Goal: Task Accomplishment & Management: Use online tool/utility

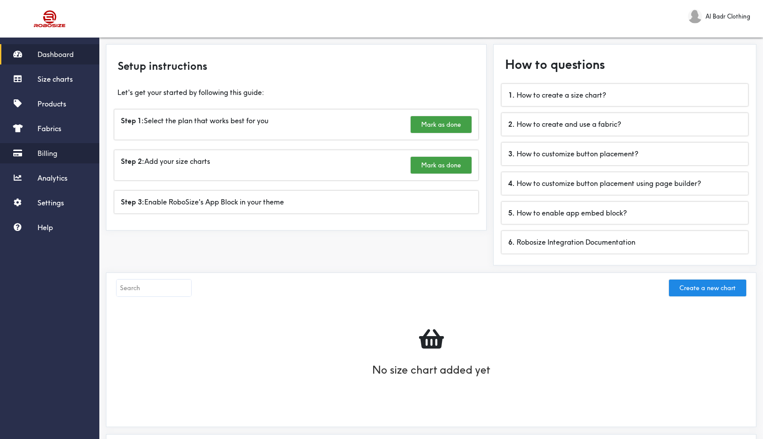
click at [53, 151] on span "Billing" at bounding box center [48, 153] width 20 height 9
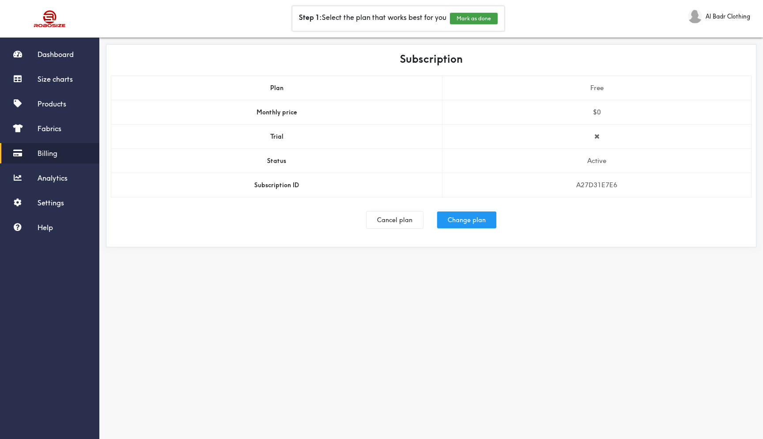
click at [461, 222] on button "Change plan" at bounding box center [466, 220] width 59 height 17
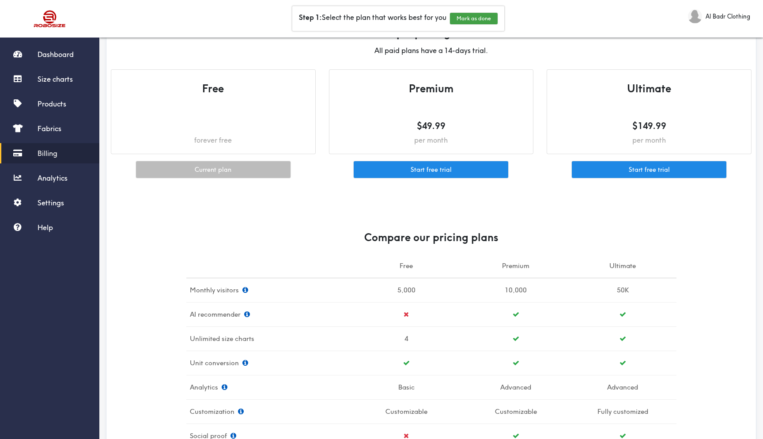
scroll to position [29, 0]
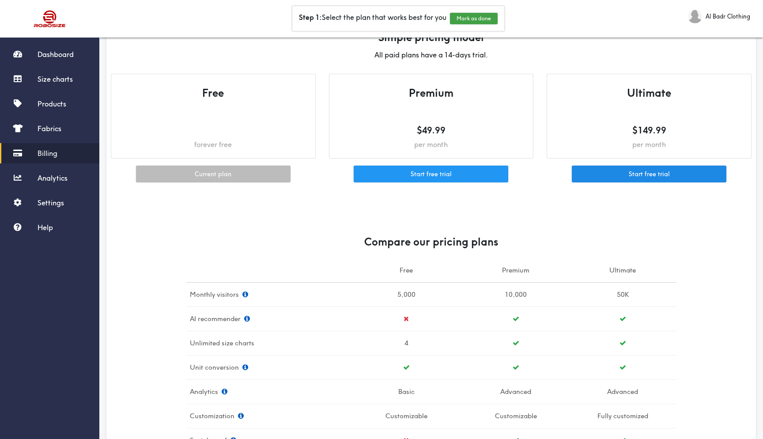
click at [437, 171] on button "Start free trial" at bounding box center [431, 174] width 155 height 17
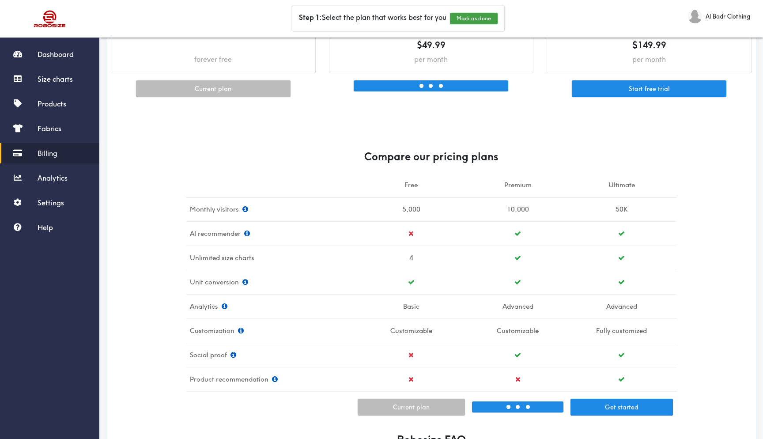
scroll to position [130, 0]
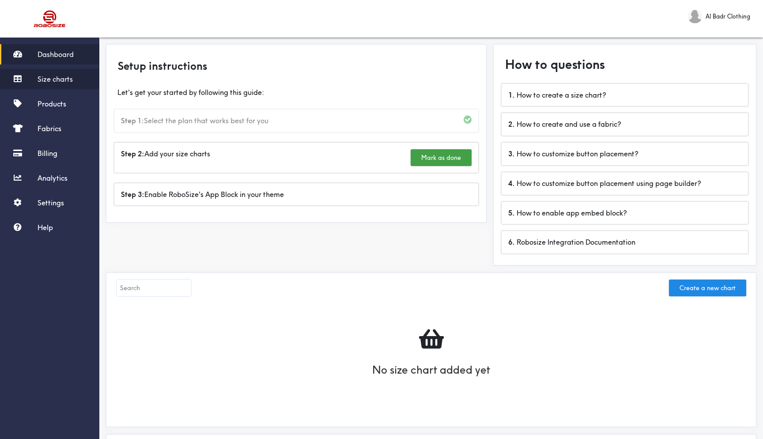
click at [65, 81] on span "Size charts" at bounding box center [55, 79] width 35 height 9
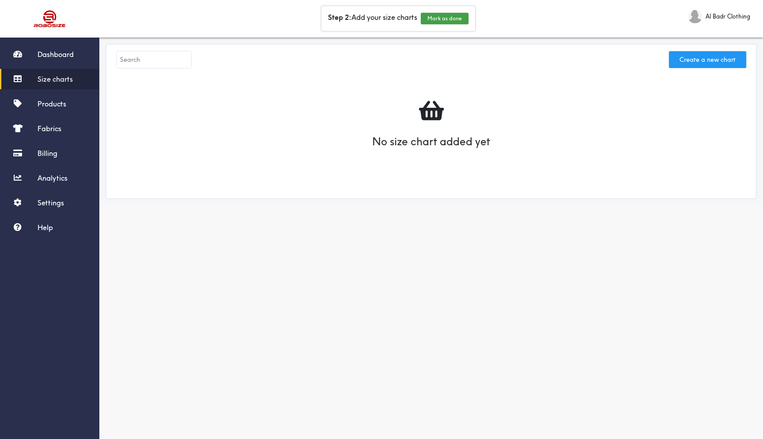
click at [706, 58] on button "Create a new chart" at bounding box center [707, 59] width 77 height 17
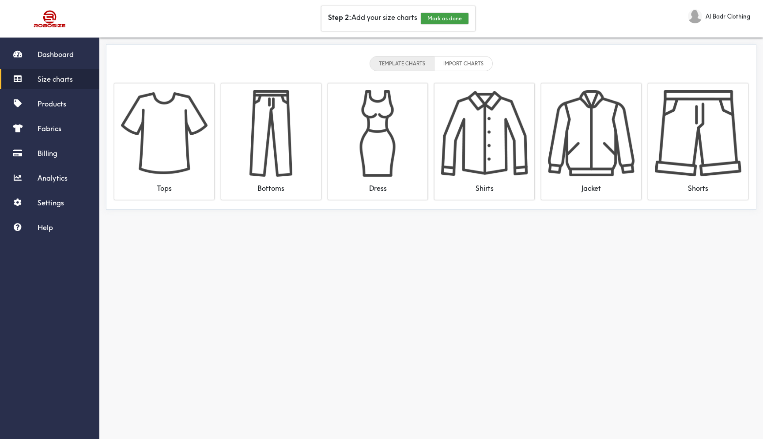
click at [455, 68] on li "IMPORT CHARTS" at bounding box center [464, 63] width 58 height 15
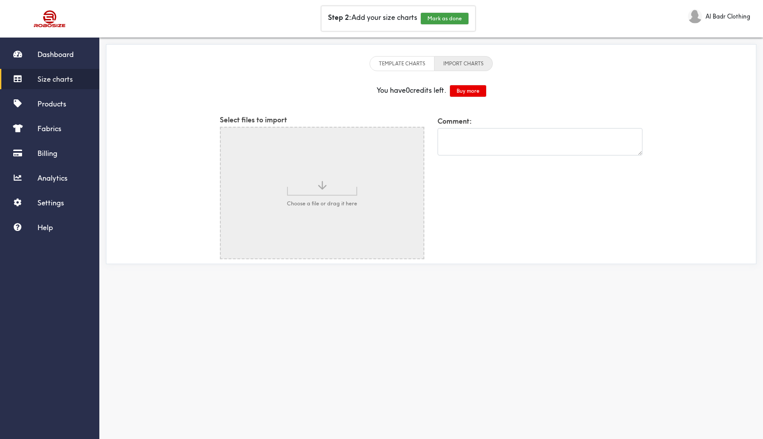
click at [332, 192] on input "file" at bounding box center [322, 193] width 203 height 131
click at [466, 88] on button "Buy more" at bounding box center [468, 90] width 36 height 11
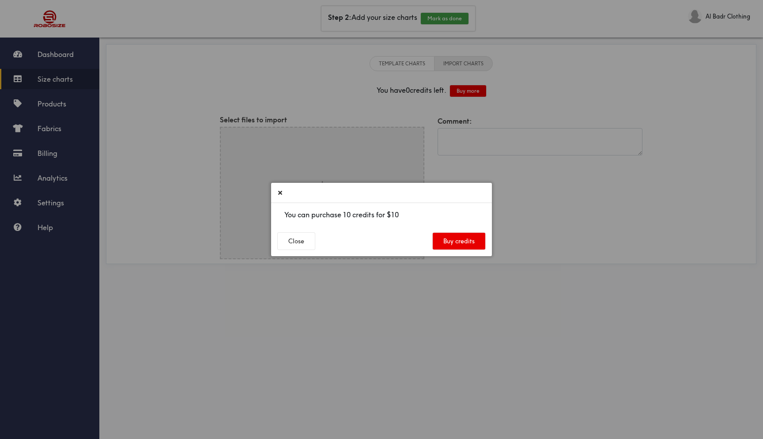
click at [281, 197] on button at bounding box center [280, 192] width 9 height 11
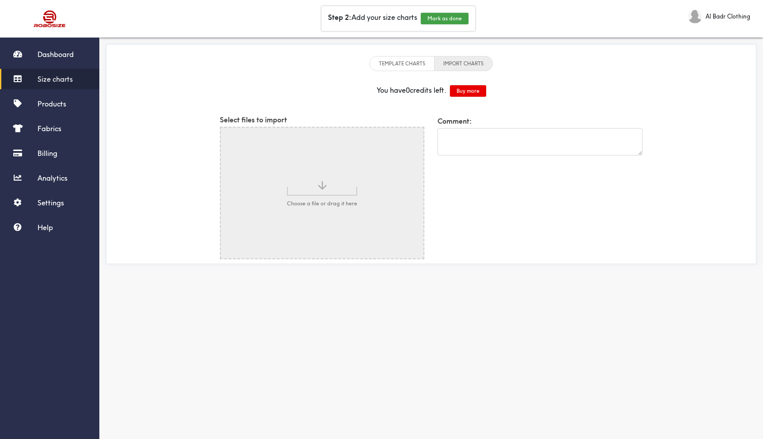
click at [397, 63] on li "TEMPLATE CHARTS" at bounding box center [402, 63] width 65 height 15
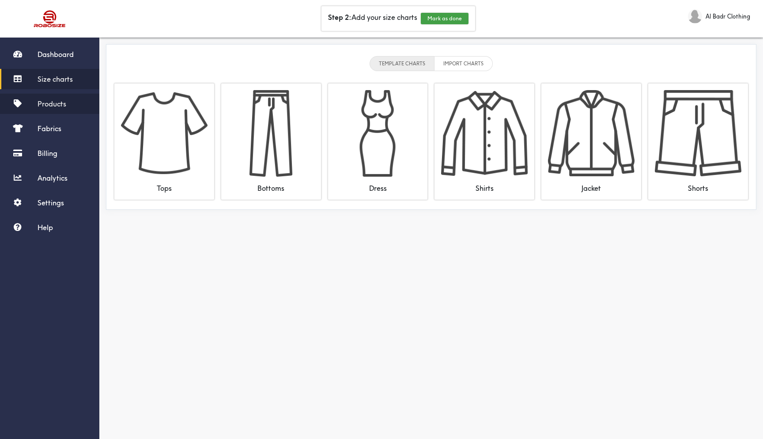
click at [62, 103] on span "Products" at bounding box center [52, 103] width 29 height 9
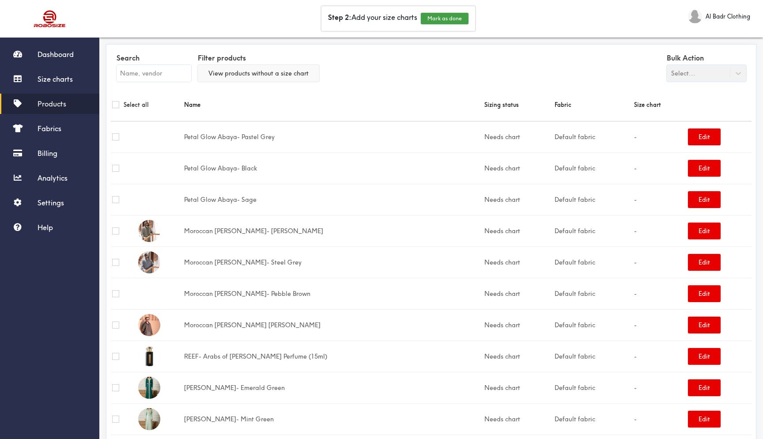
click at [292, 72] on button "View products without a size chart" at bounding box center [258, 73] width 121 height 17
click at [256, 73] on button "View all products" at bounding box center [234, 73] width 72 height 17
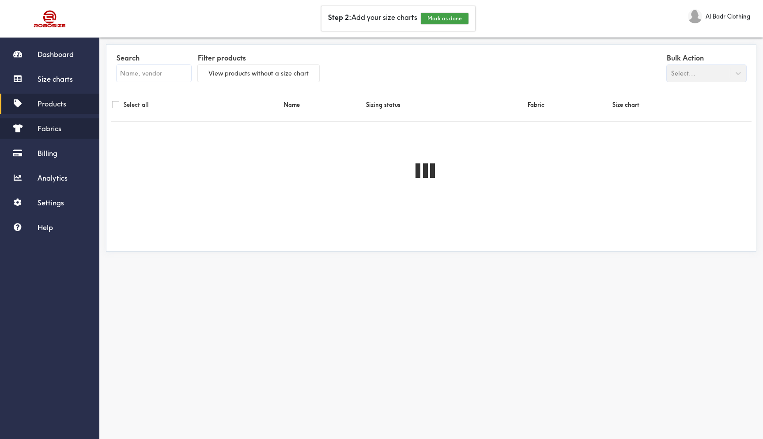
click at [49, 133] on link "Fabrics" at bounding box center [49, 128] width 99 height 20
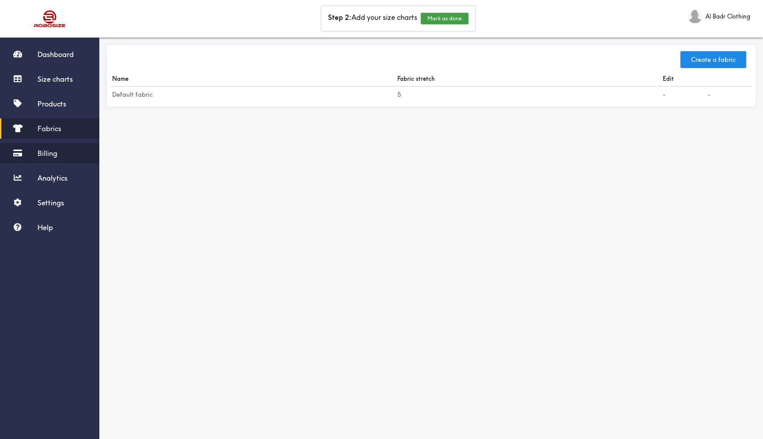
click at [52, 152] on span "Billing" at bounding box center [48, 153] width 20 height 9
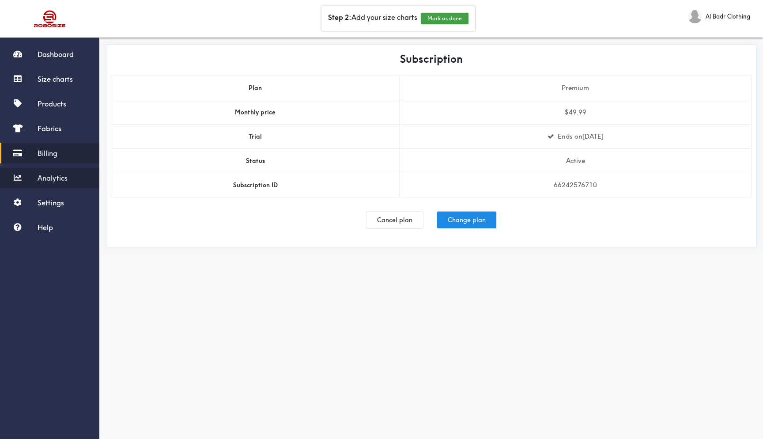
click at [65, 179] on span "Analytics" at bounding box center [53, 178] width 30 height 9
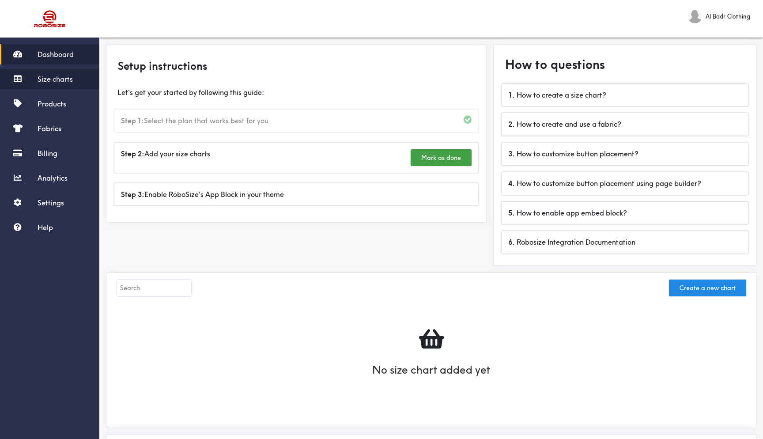
click at [63, 82] on span "Size charts" at bounding box center [55, 79] width 35 height 9
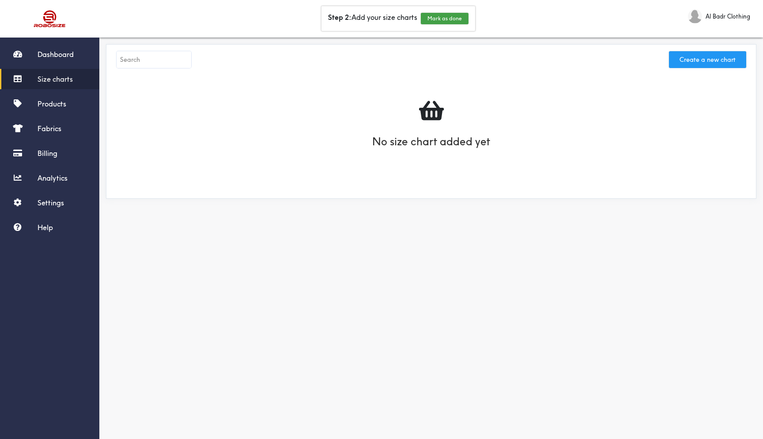
click at [721, 60] on button "Create a new chart" at bounding box center [707, 59] width 77 height 17
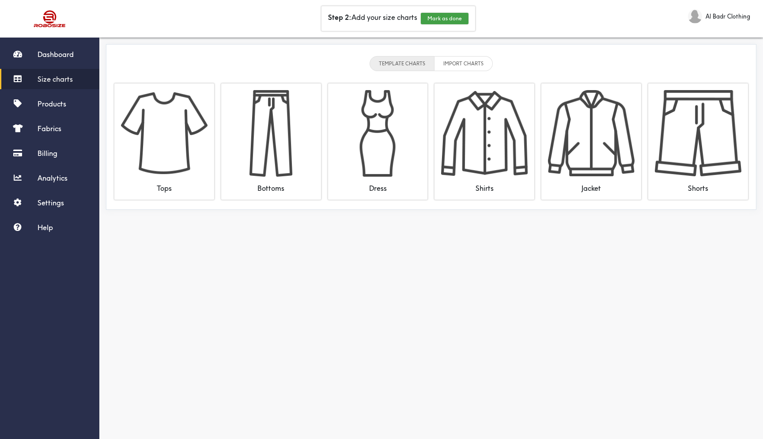
click at [466, 61] on li "IMPORT CHARTS" at bounding box center [464, 63] width 58 height 15
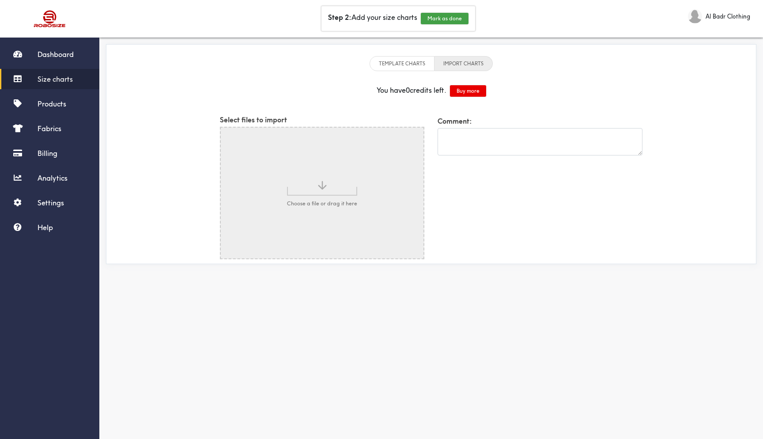
click at [334, 196] on input "file" at bounding box center [322, 193] width 203 height 131
click at [322, 183] on input "file" at bounding box center [322, 193] width 203 height 131
click at [467, 97] on div "You have 0 credits left. Buy more" at bounding box center [431, 91] width 654 height 26
click at [467, 95] on button "Buy more" at bounding box center [468, 90] width 36 height 11
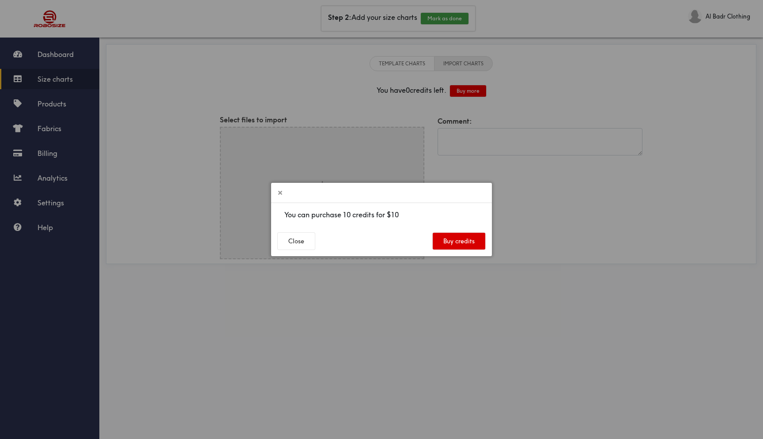
click at [456, 239] on button "Buy credits" at bounding box center [459, 241] width 53 height 17
